Goal: Task Accomplishment & Management: Complete application form

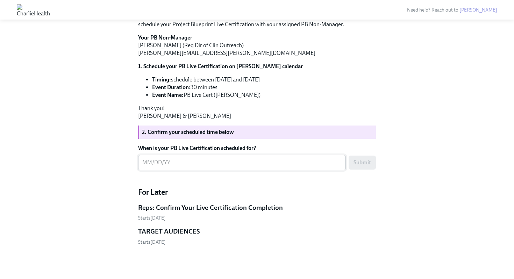
scroll to position [437, 0]
drag, startPoint x: 221, startPoint y: 125, endPoint x: 137, endPoint y: 125, distance: 83.6
copy p "[PERSON_NAME][EMAIL_ADDRESS][PERSON_NAME][DOMAIN_NAME]"
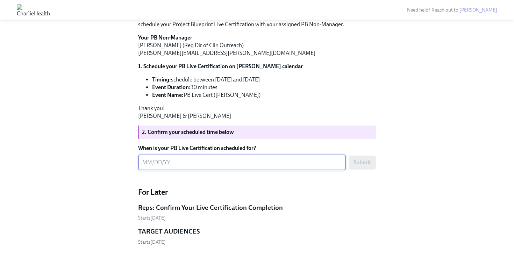
click at [147, 166] on textarea "When is your PB Live Certification scheduled for?" at bounding box center [241, 162] width 199 height 8
type textarea "[DATE]"
click at [371, 160] on button "Submit" at bounding box center [362, 163] width 27 height 14
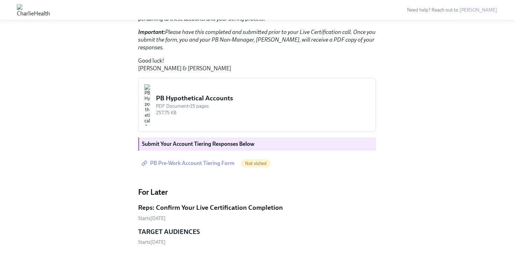
scroll to position [776, 0]
click at [237, 109] on div "PDF Document • 15 pages" at bounding box center [263, 106] width 214 height 7
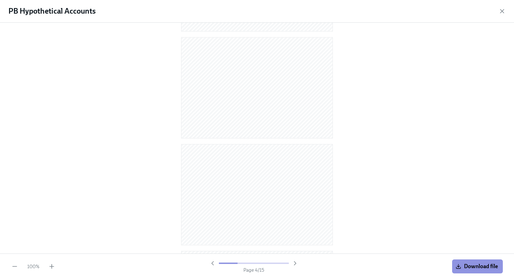
scroll to position [507, 0]
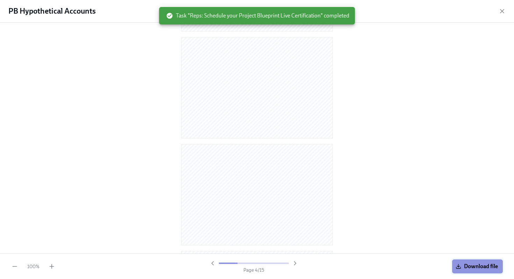
click at [481, 268] on span "Download file" at bounding box center [477, 266] width 41 height 7
click at [504, 10] on icon "button" at bounding box center [502, 11] width 7 height 7
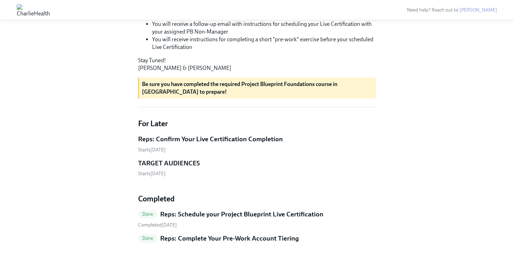
scroll to position [285, 0]
